Goal: Complete application form

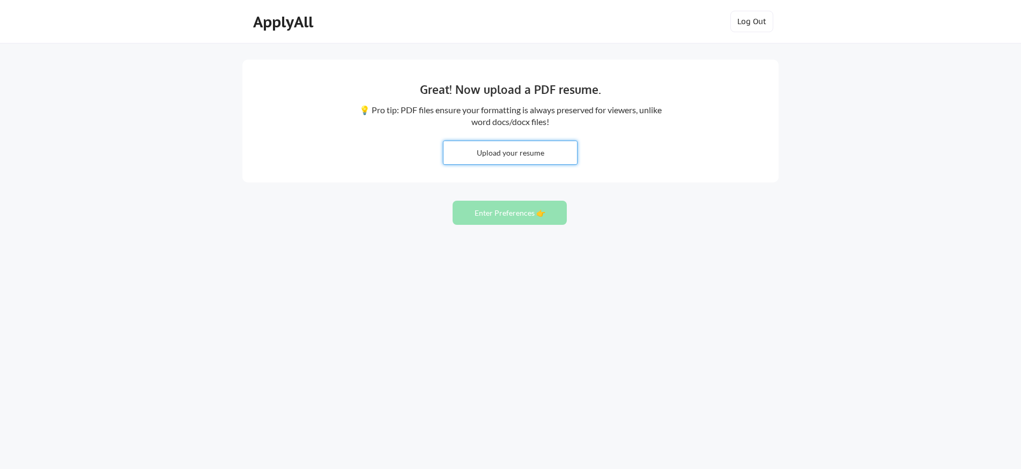
click at [479, 147] on input "file" at bounding box center [511, 152] width 134 height 23
type input "C:\fakepath\resume.pdf"
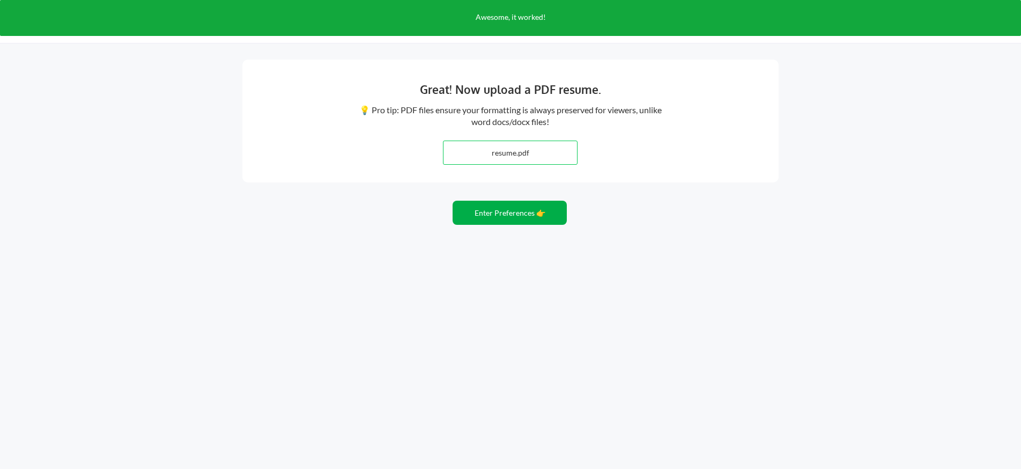
click at [550, 220] on button "Enter Preferences 👉" at bounding box center [510, 213] width 114 height 24
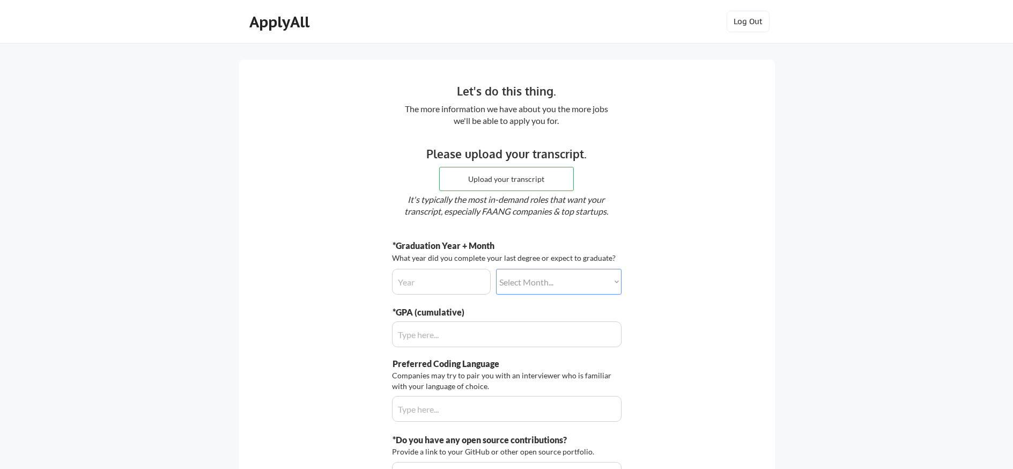
click at [511, 184] on input "file" at bounding box center [507, 178] width 134 height 23
type input "C:\fakepath\SSR_TSRPT.pdf"
click at [442, 286] on input "input" at bounding box center [441, 282] width 99 height 26
type input "2026"
select select ""december""
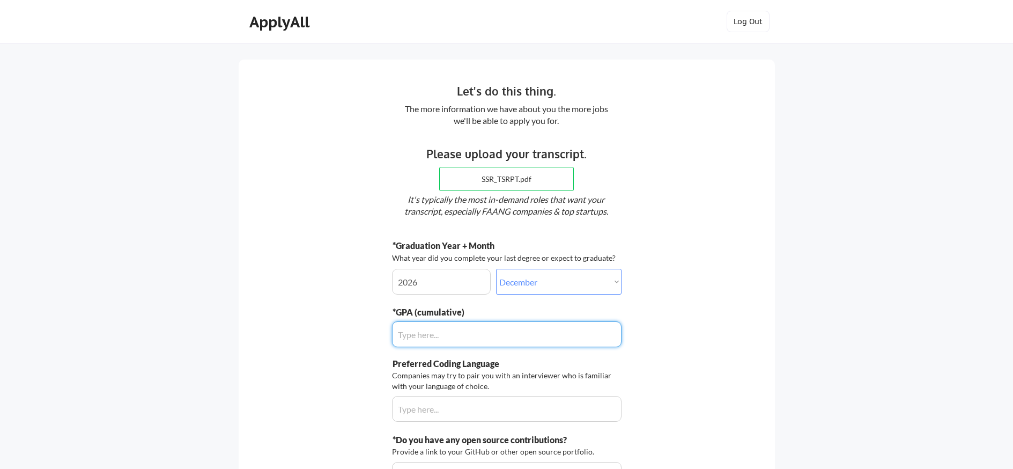
click at [430, 327] on input "input" at bounding box center [507, 334] width 230 height 26
type input "3.6"
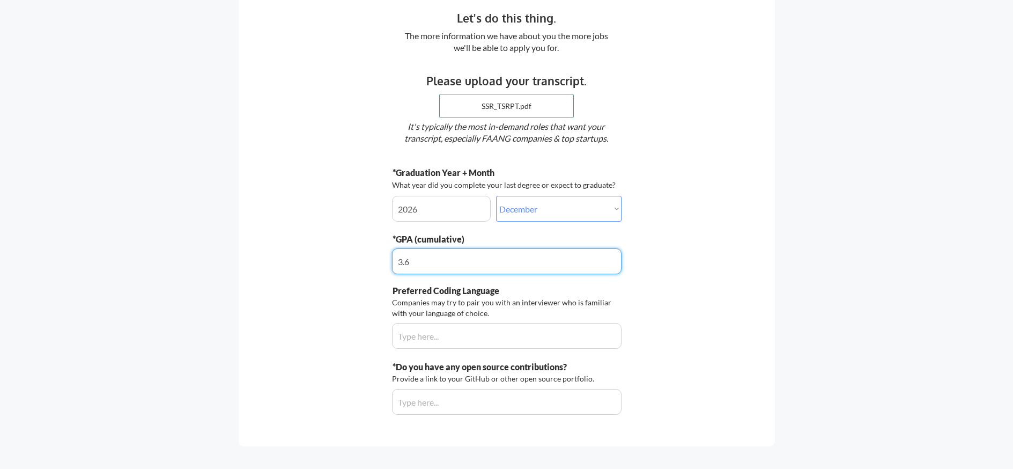
scroll to position [118, 0]
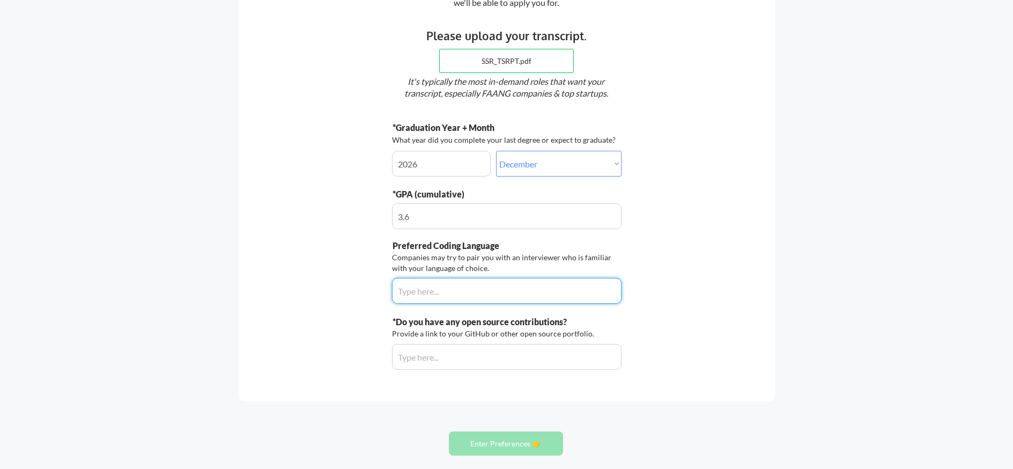
click at [504, 295] on input "input" at bounding box center [507, 291] width 230 height 26
type input "Python"
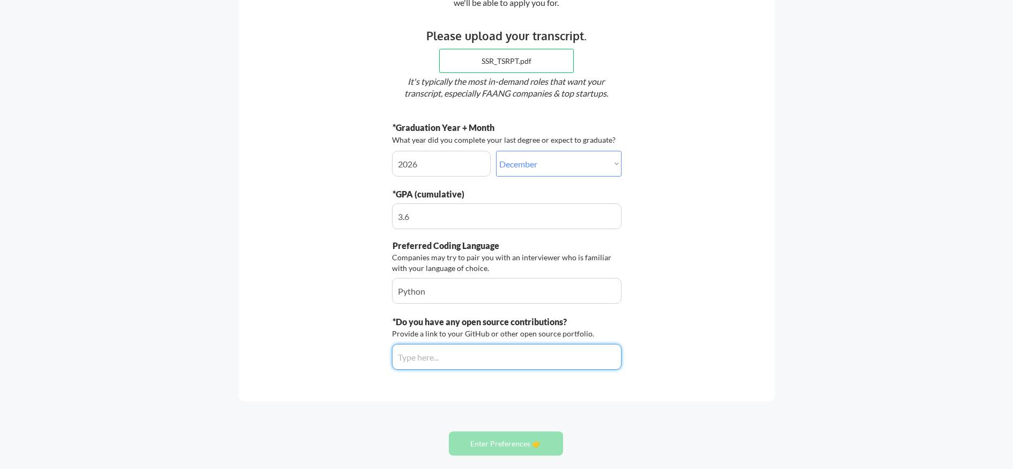
click at [507, 363] on input "input" at bounding box center [507, 357] width 230 height 26
paste input "https://github.com/aarochuk"
type input "https://github.com/aarochuk"
click at [494, 440] on button "Enter Preferences 👉" at bounding box center [506, 443] width 114 height 24
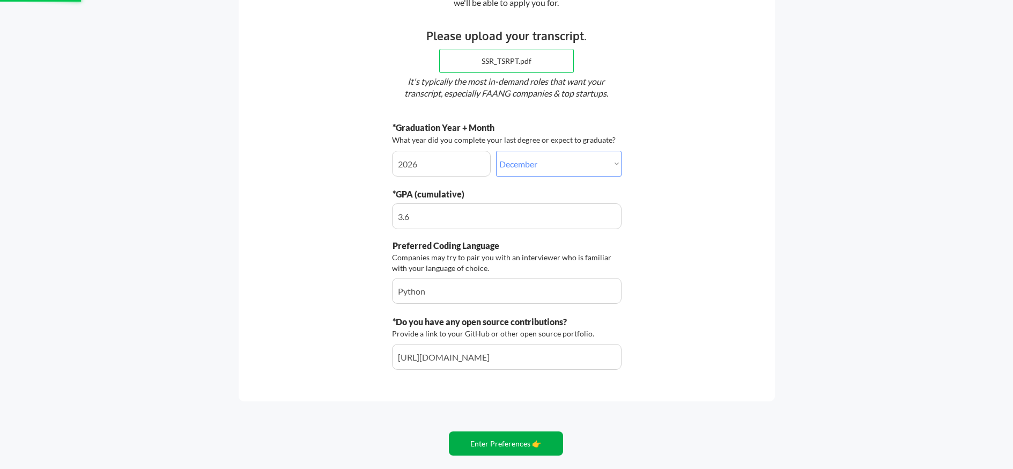
click at [504, 438] on button "Enter Preferences 👉" at bounding box center [506, 443] width 114 height 24
click at [506, 442] on button "Enter Preferences 👉" at bounding box center [506, 443] width 114 height 24
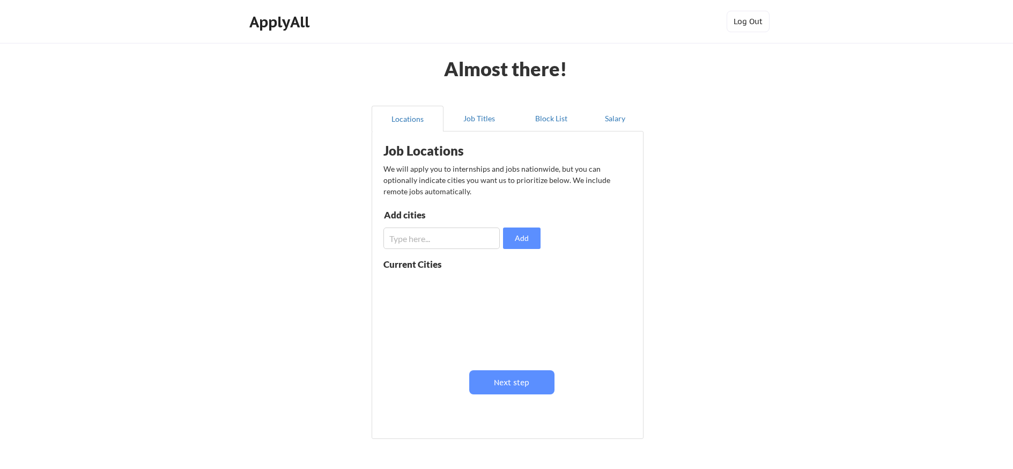
click at [445, 237] on input "input" at bounding box center [441, 237] width 116 height 21
click at [459, 240] on input "input" at bounding box center [441, 237] width 116 height 21
click at [529, 246] on button "Add" at bounding box center [522, 237] width 38 height 21
click at [475, 241] on input "input" at bounding box center [441, 237] width 116 height 21
type input "[US_STATE]"
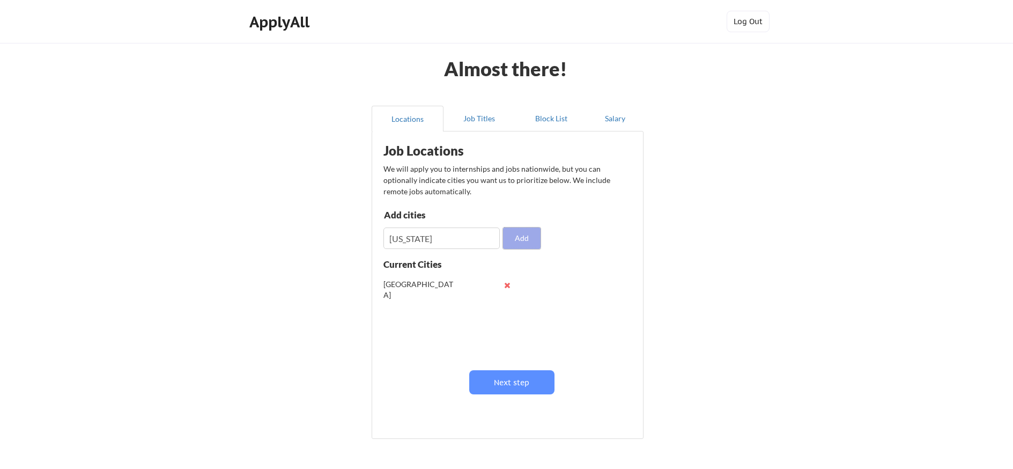
click at [515, 243] on button "Add" at bounding box center [522, 237] width 38 height 21
click at [468, 243] on input "input" at bounding box center [441, 237] width 116 height 21
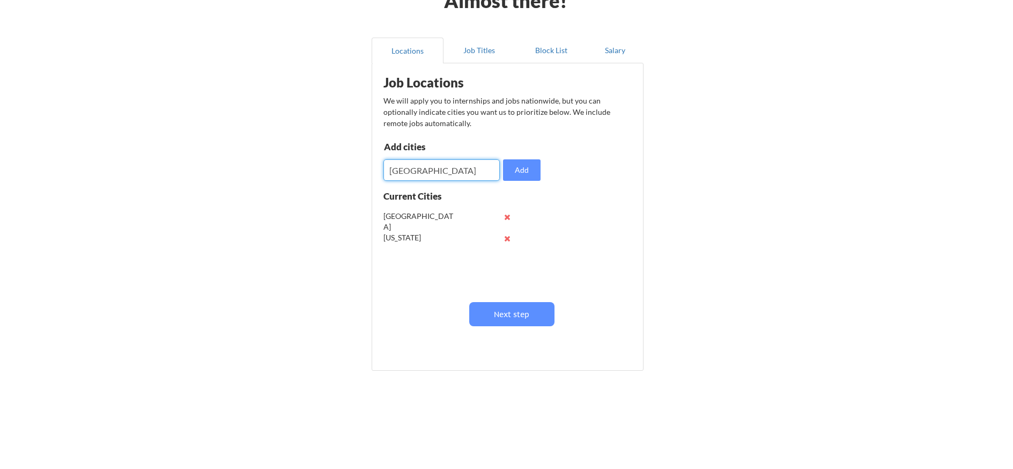
type input "[GEOGRAPHIC_DATA]"
click at [513, 179] on button "Add" at bounding box center [522, 169] width 38 height 21
click at [461, 177] on input "input" at bounding box center [441, 169] width 116 height 21
type input "[GEOGRAPHIC_DATA]"
click at [530, 166] on button "Add" at bounding box center [522, 169] width 38 height 21
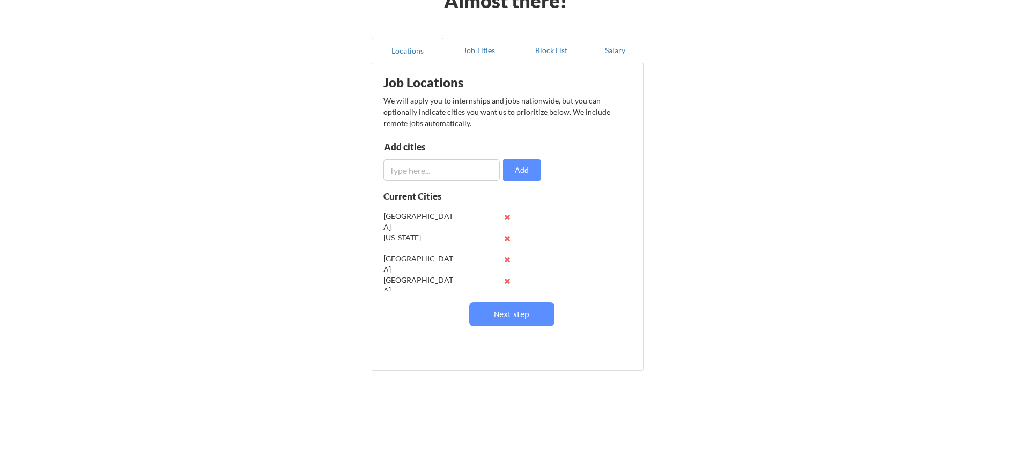
click at [445, 173] on input "input" at bounding box center [441, 169] width 116 height 21
type input "[GEOGRAPHIC_DATA]"
click at [519, 167] on button "Add" at bounding box center [522, 169] width 38 height 21
click at [471, 169] on input "input" at bounding box center [441, 169] width 116 height 21
type input "[GEOGRAPHIC_DATA]"
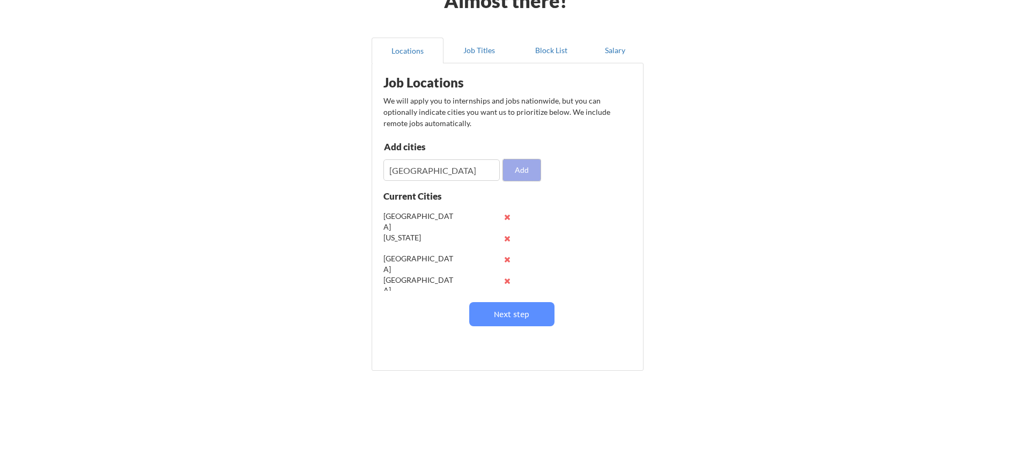
click at [534, 165] on button "Add" at bounding box center [522, 169] width 38 height 21
click at [525, 313] on button "Next step" at bounding box center [511, 314] width 85 height 24
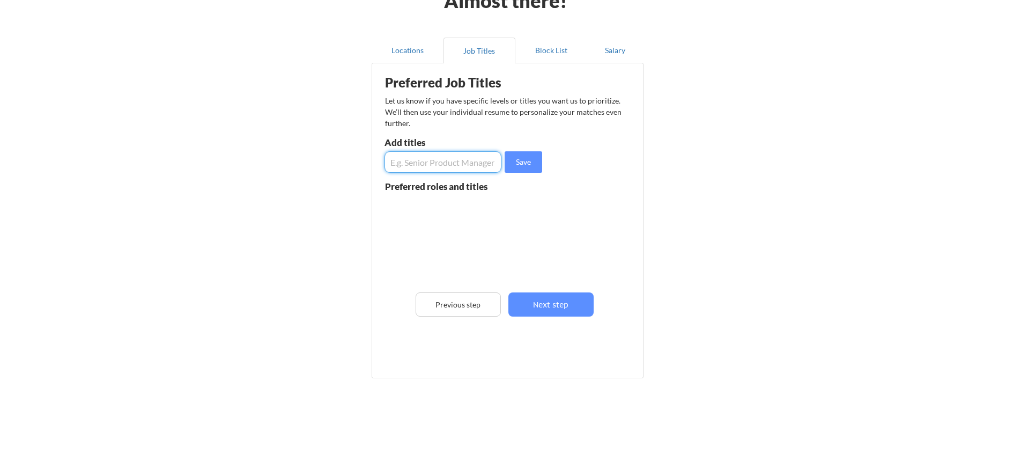
click at [473, 167] on input "input" at bounding box center [443, 161] width 117 height 21
type input "Software Developer"
click at [522, 158] on button "Save" at bounding box center [524, 161] width 38 height 21
click at [490, 161] on input "input" at bounding box center [443, 161] width 117 height 21
type input "Software Developer Intern"
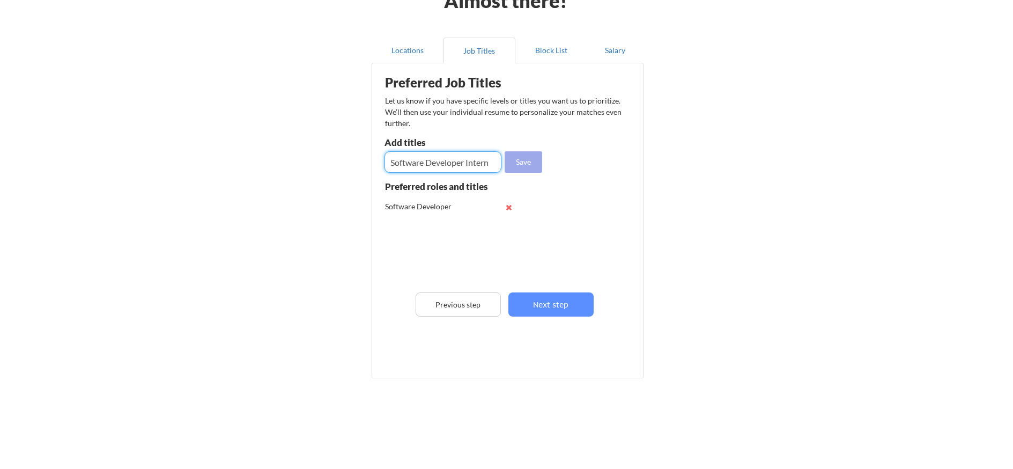
click at [533, 169] on button "Save" at bounding box center [524, 161] width 38 height 21
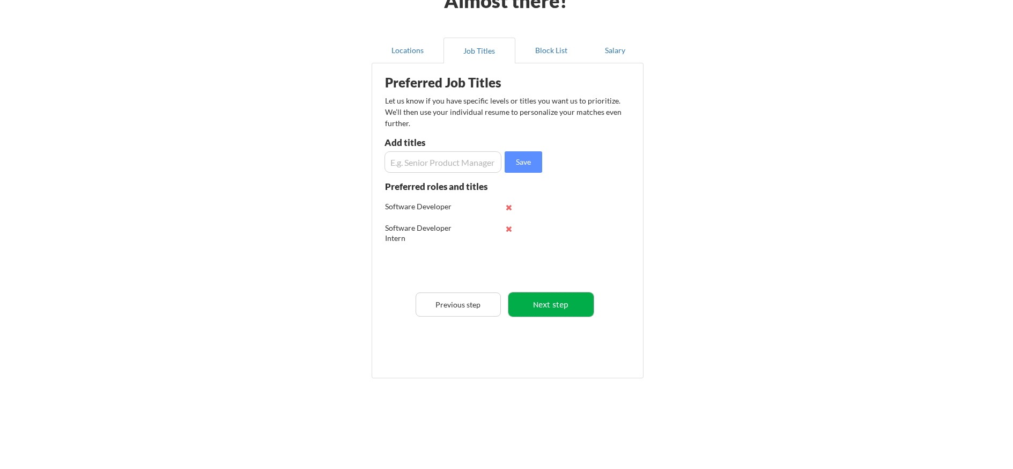
click at [557, 300] on button "Next step" at bounding box center [550, 304] width 85 height 24
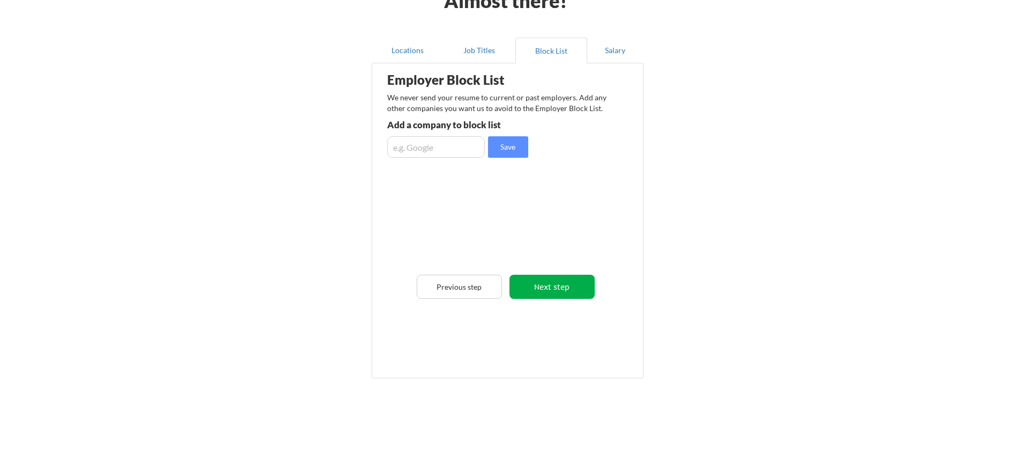
click at [552, 294] on button "Next step" at bounding box center [552, 287] width 85 height 24
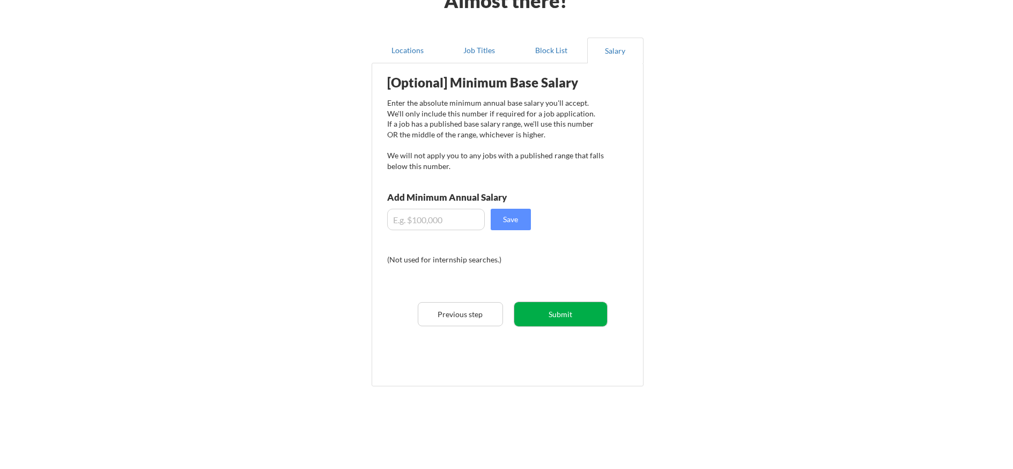
click at [553, 310] on button "Submit" at bounding box center [560, 314] width 93 height 24
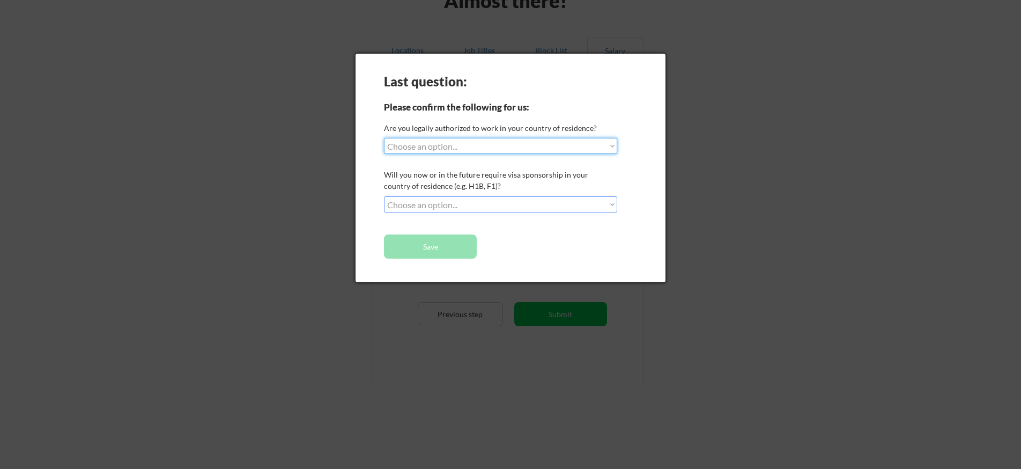
select select ""yes__i_am_a_[DEMOGRAPHIC_DATA]""
select select ""no__i_will_not_need_sponsorship""
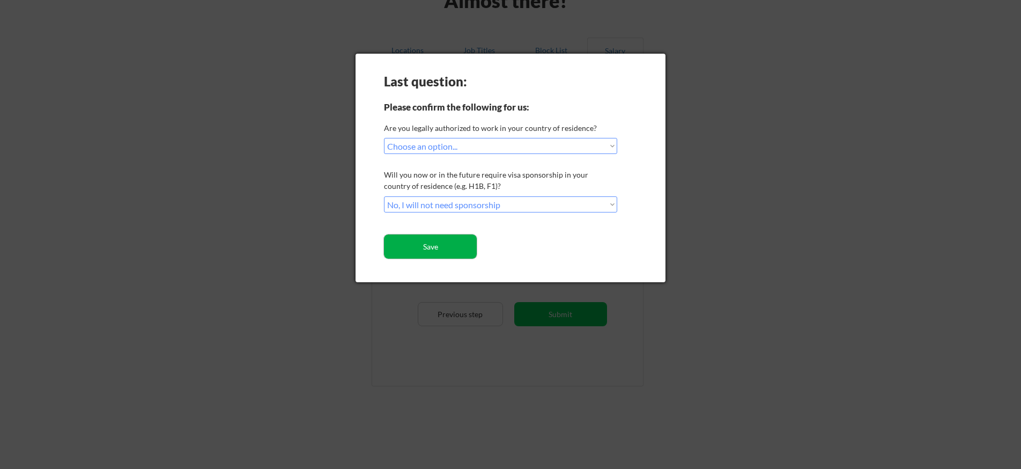
click at [475, 244] on button "Save" at bounding box center [430, 246] width 93 height 24
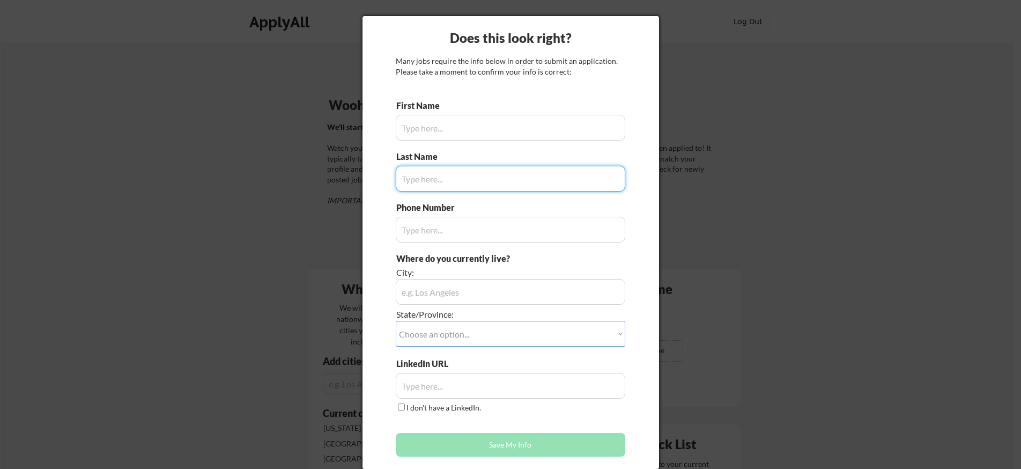
type input "Andrew"
click at [508, 173] on input "input" at bounding box center [511, 179] width 230 height 26
type input "Arochukwu"
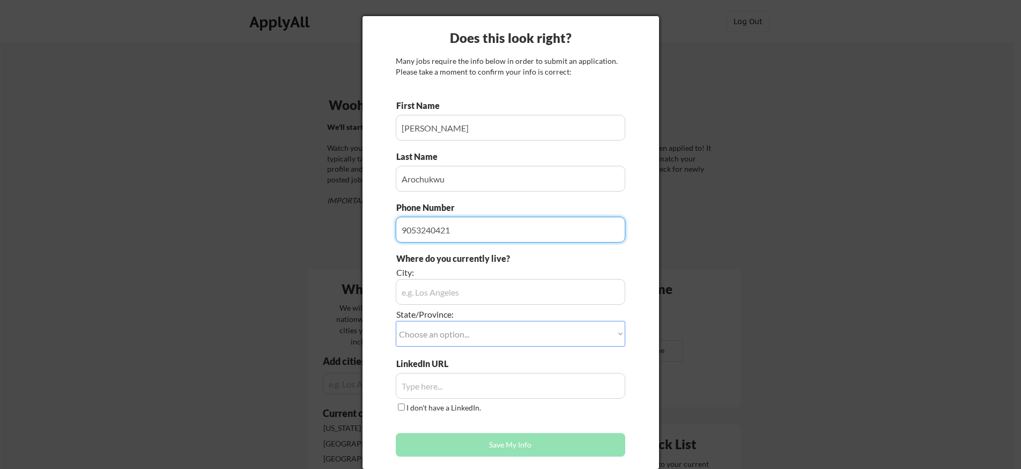
type input "9053240421"
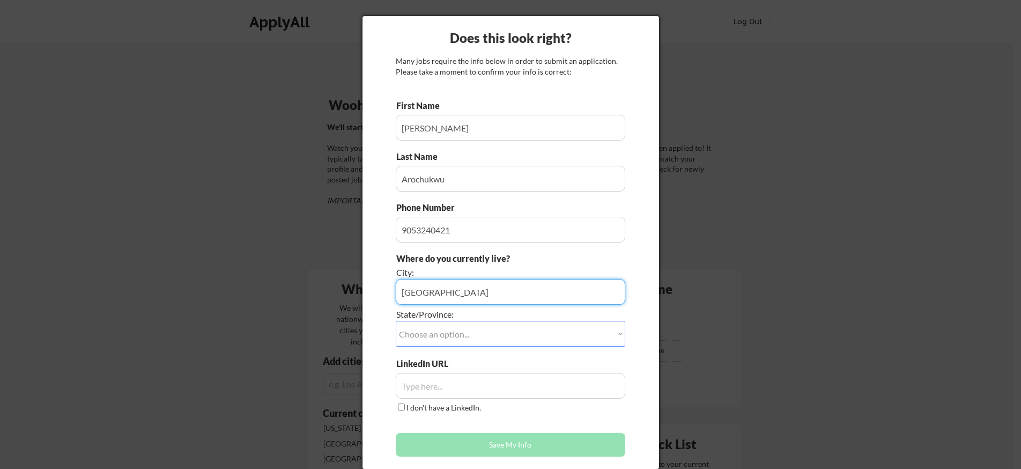
type input "Waterloo"
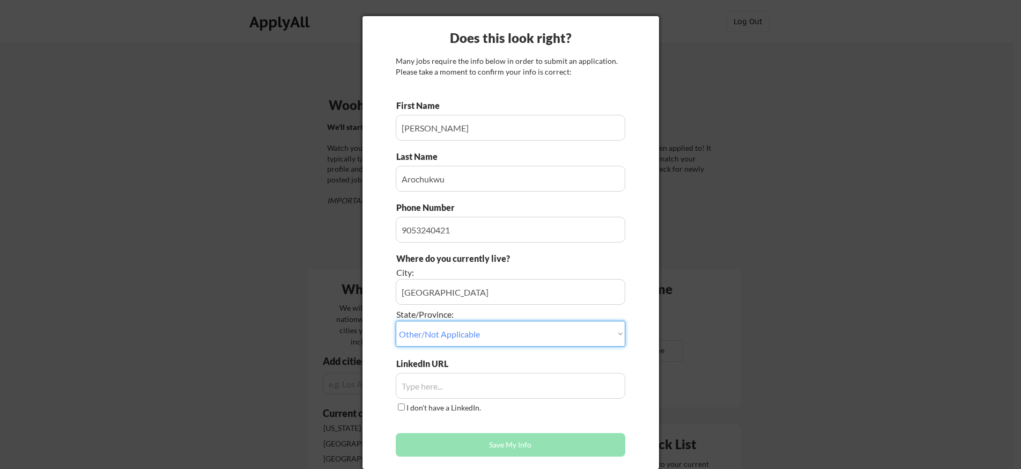
select select ""Ontario""
click at [489, 426] on div "First Name Last Name Phone Number Where do you currently live? City: State/Prov…" at bounding box center [511, 281] width 230 height 362
click at [500, 444] on button "Save My Info" at bounding box center [511, 445] width 230 height 24
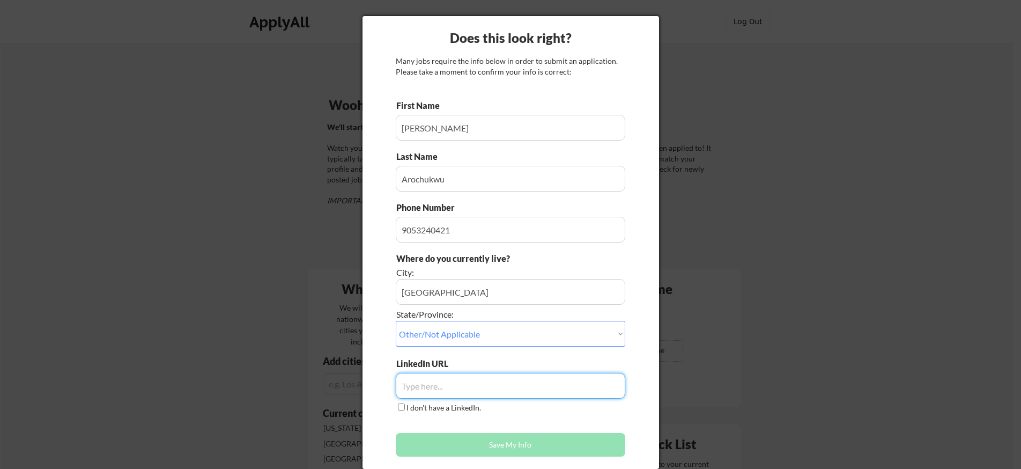
click at [454, 382] on input "input" at bounding box center [511, 386] width 230 height 26
paste input "https://www.linkedin.com/in/acarochu/"
type input "https://www.linkedin.com/in/acarochu/"
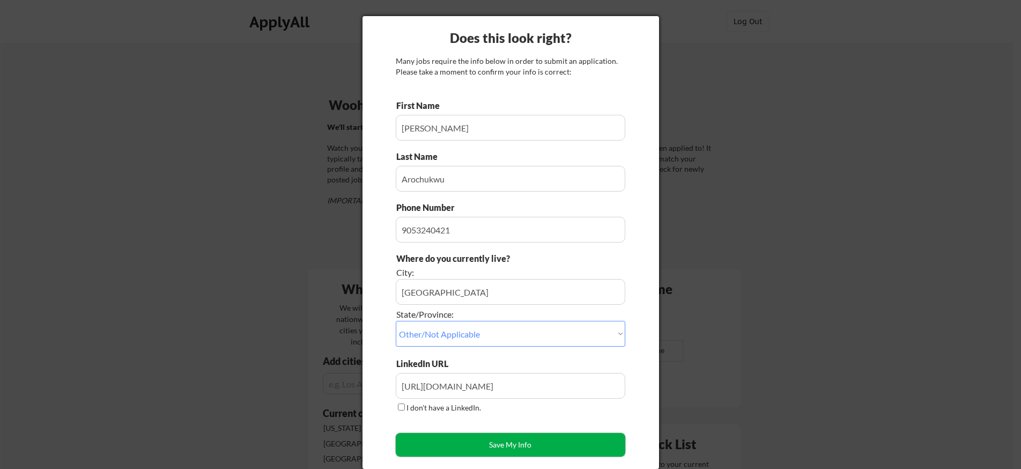
click at [483, 444] on button "Save My Info" at bounding box center [511, 445] width 230 height 24
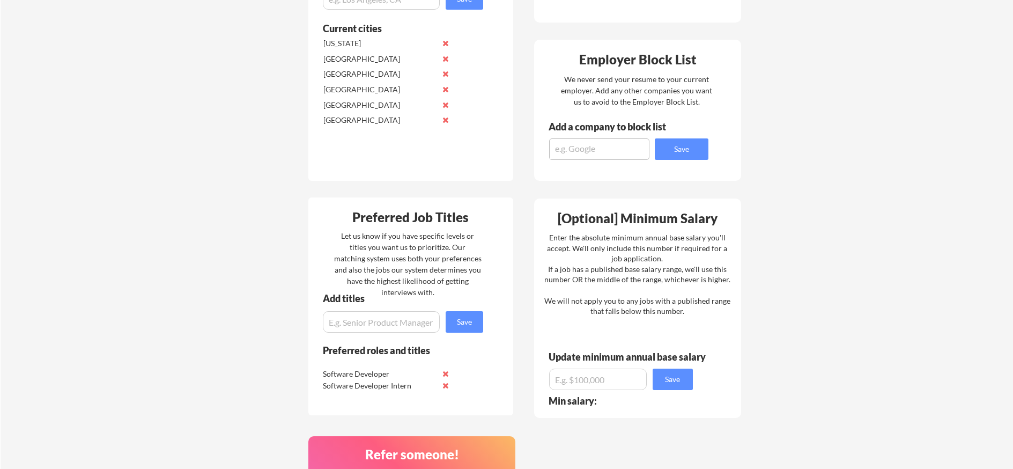
scroll to position [378, 0]
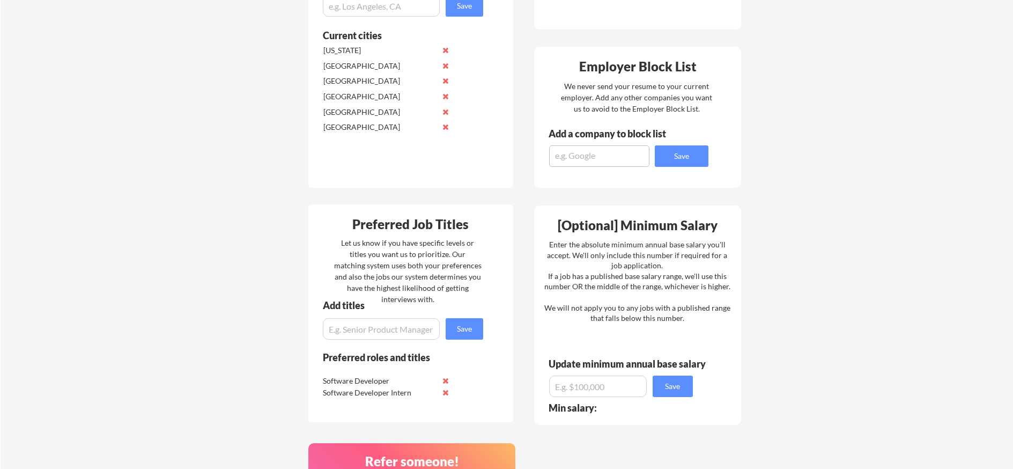
click at [400, 328] on input "input" at bounding box center [381, 328] width 117 height 21
type input "Software Engineer"
drag, startPoint x: 471, startPoint y: 324, endPoint x: 397, endPoint y: 326, distance: 74.0
click at [471, 324] on button "Save" at bounding box center [465, 328] width 38 height 21
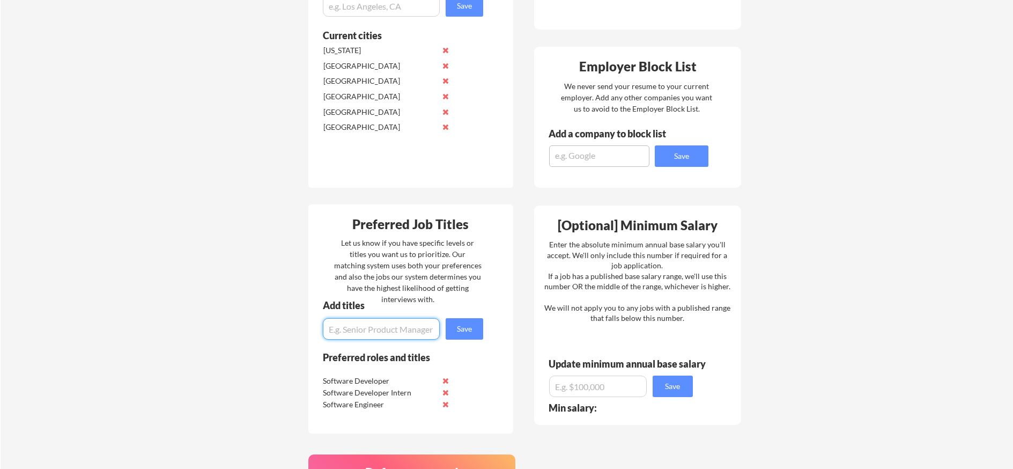
click at [397, 332] on input "input" at bounding box center [381, 328] width 117 height 21
type input "Intern"
click at [487, 330] on div "Add titles Save" at bounding box center [398, 319] width 180 height 39
click at [457, 327] on button "Save" at bounding box center [465, 328] width 38 height 21
